Goal: Navigation & Orientation: Find specific page/section

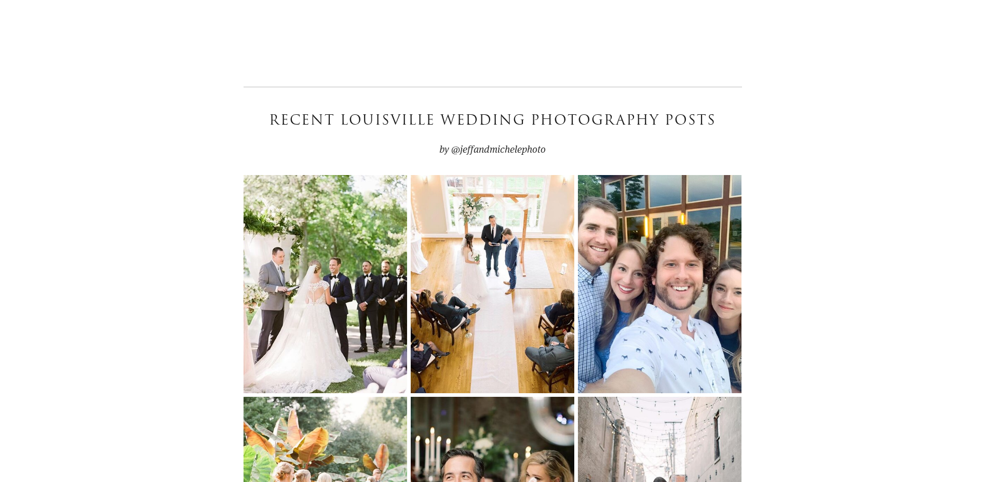
scroll to position [3531, 0]
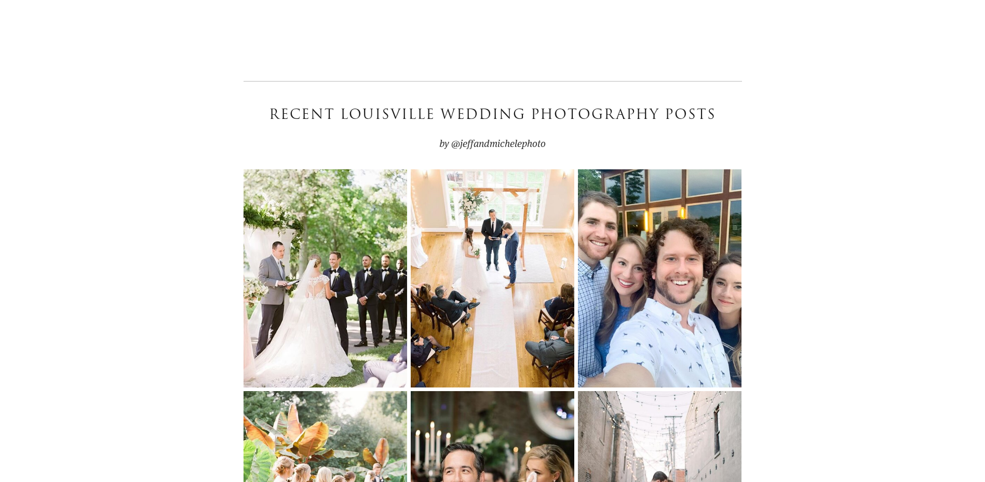
drag, startPoint x: 279, startPoint y: 295, endPoint x: 109, endPoint y: 270, distance: 172.2
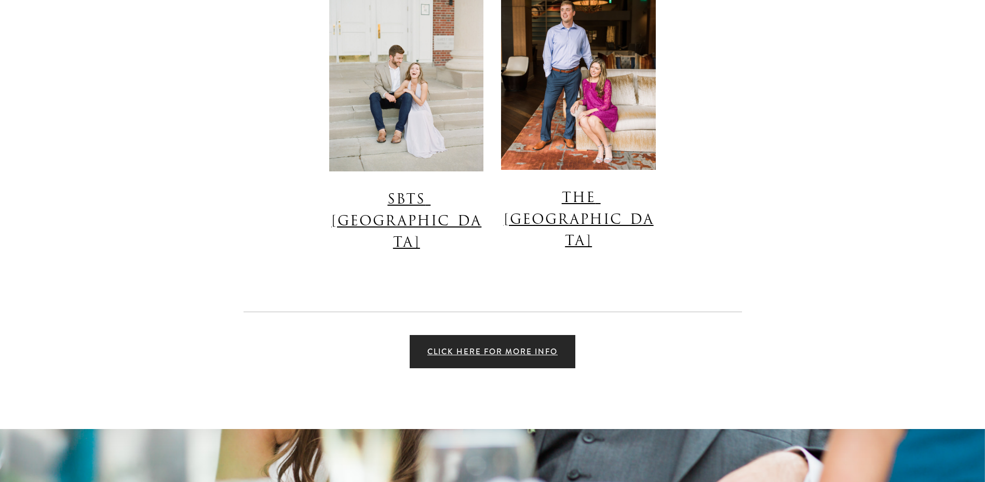
scroll to position [6699, 0]
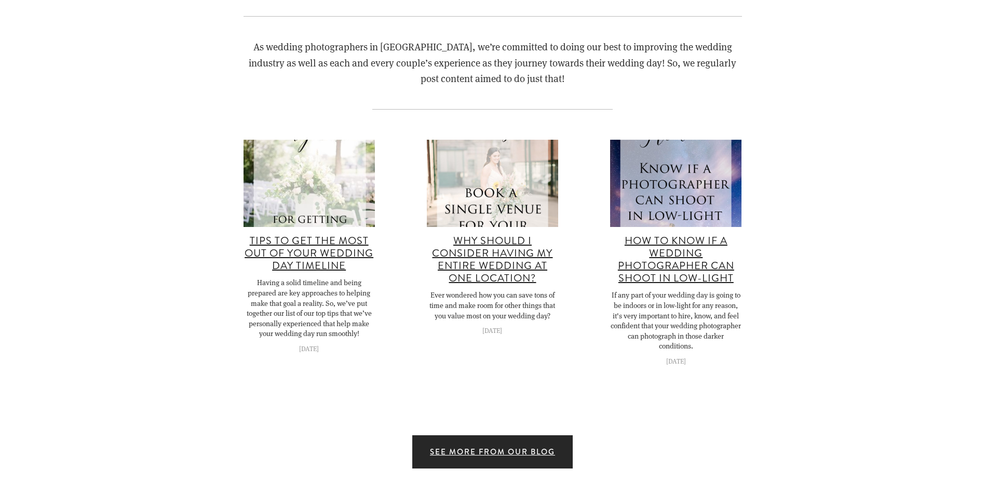
scroll to position [8049, 0]
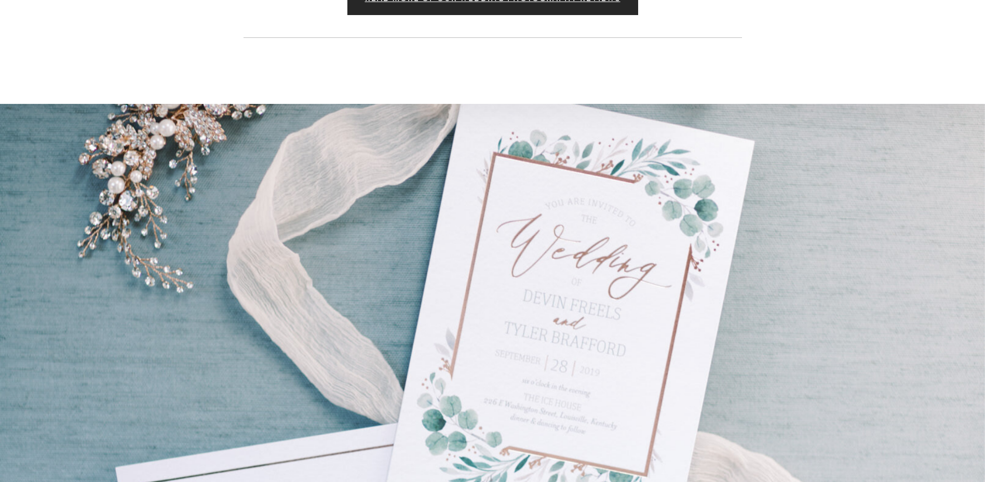
scroll to position [9971, 0]
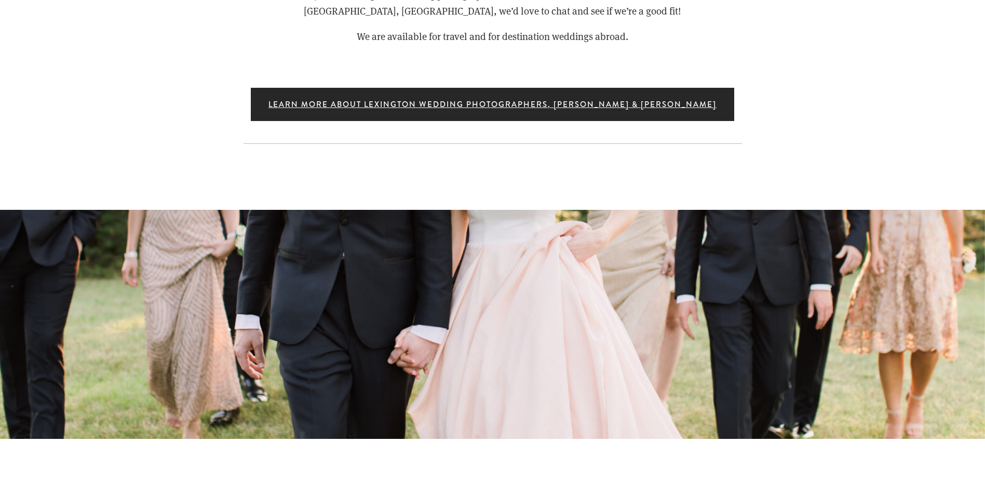
scroll to position [11165, 0]
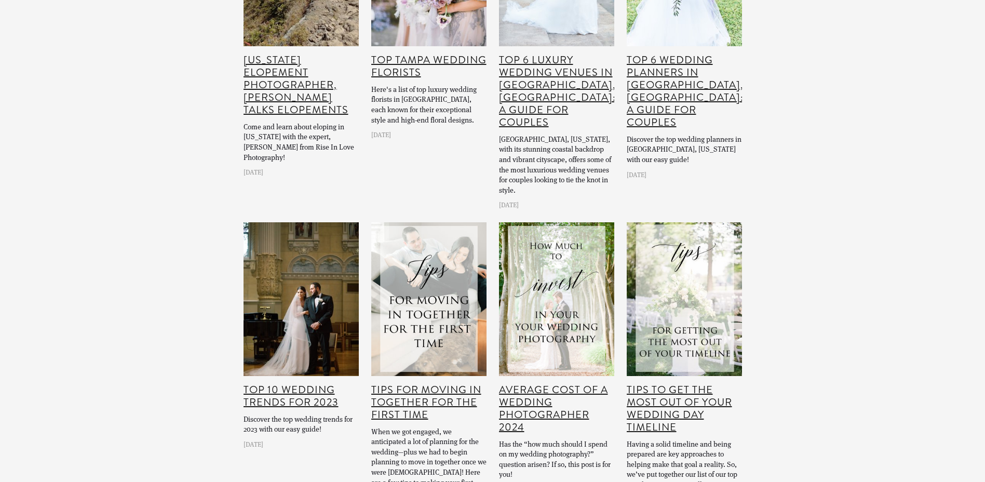
scroll to position [13243, 0]
